Goal: Information Seeking & Learning: Learn about a topic

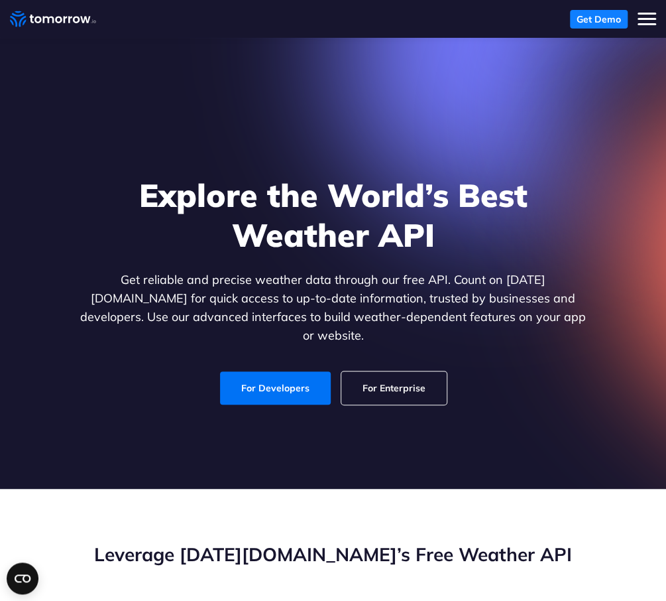
click at [578, 22] on link "Get Demo" at bounding box center [599, 19] width 58 height 19
click at [319, 383] on link "For Developers" at bounding box center [275, 387] width 111 height 33
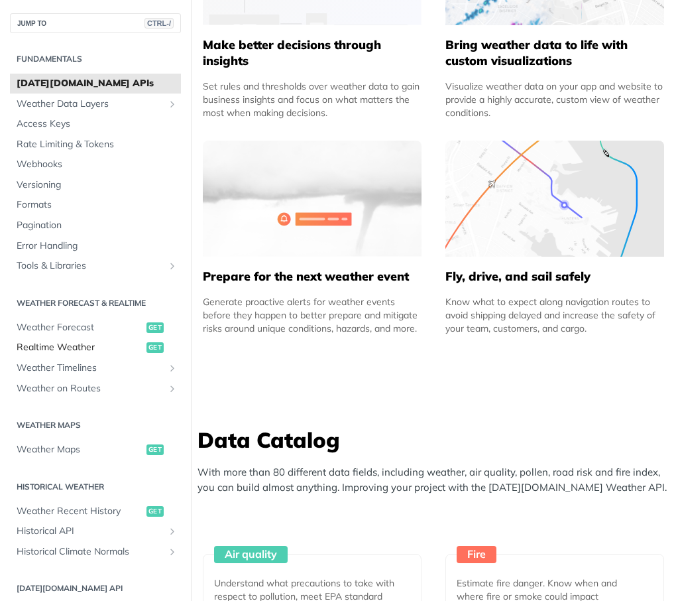
click at [78, 346] on span "Realtime Weather" at bounding box center [80, 347] width 127 height 13
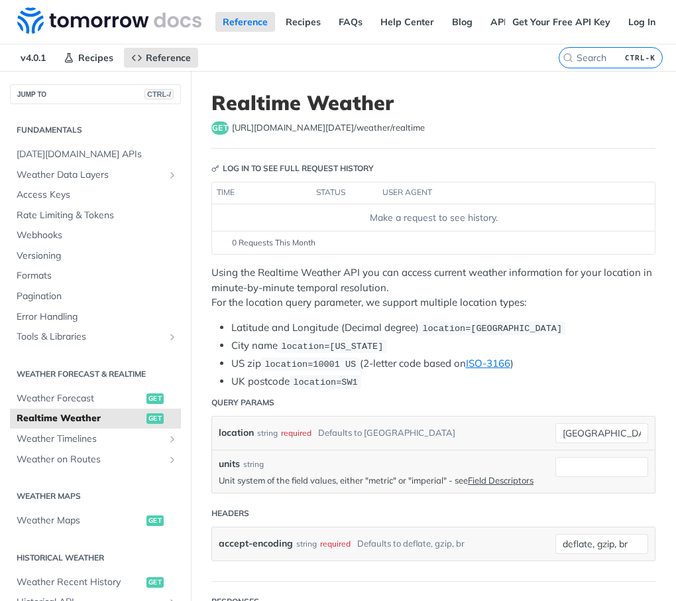
click at [436, 216] on div "Make a request to see history." at bounding box center [433, 218] width 432 height 14
click at [607, 428] on input "[GEOGRAPHIC_DATA]" at bounding box center [602, 433] width 93 height 20
type input "t"
type input "bhuj"
click at [468, 478] on p "Unit system of the field values, either "metric" or "imperial" - see Field Desc…" at bounding box center [384, 480] width 330 height 12
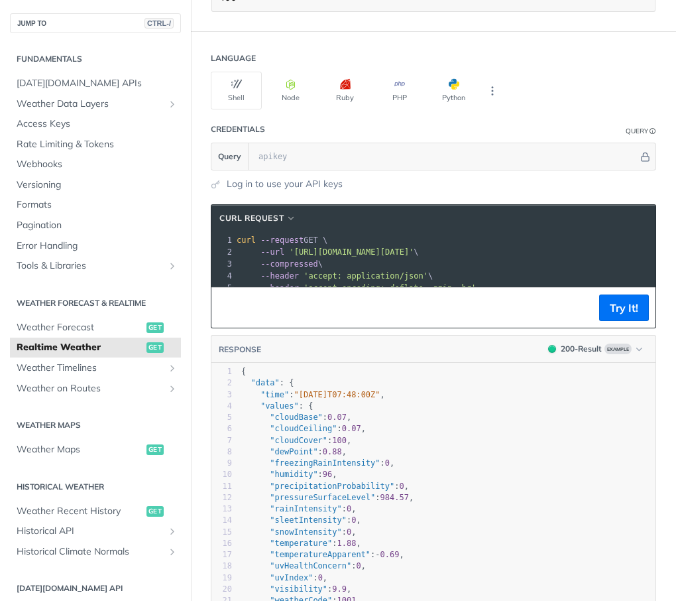
scroll to position [1052, 0]
